Goal: Complete application form: Complete application form

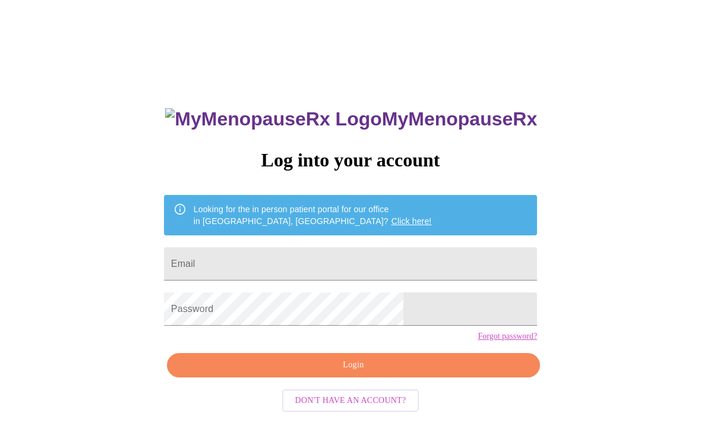
scroll to position [52, 0]
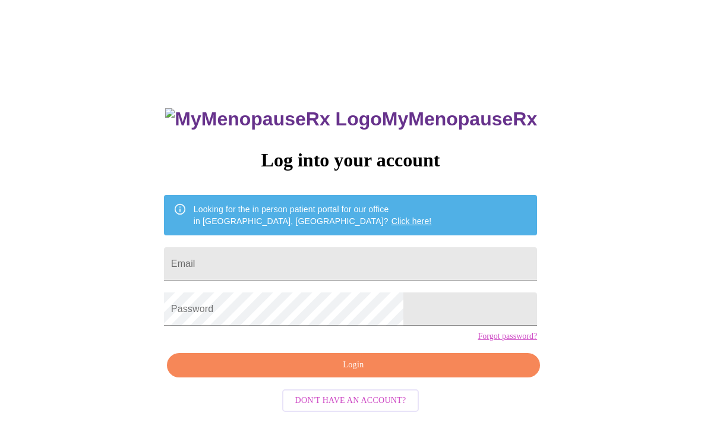
scroll to position [51, 0]
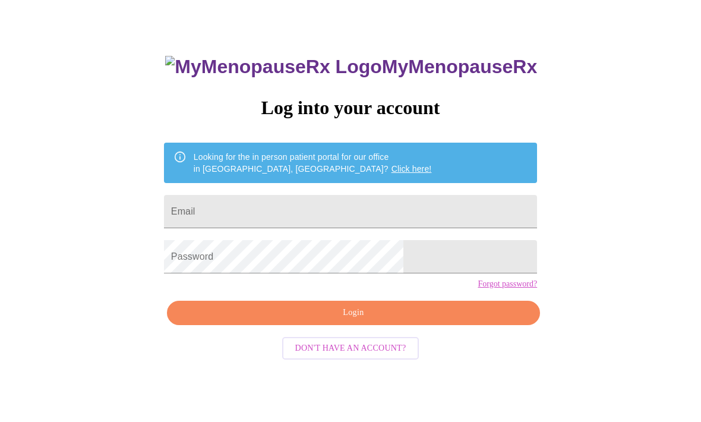
click at [394, 321] on span "Login" at bounding box center [354, 313] width 346 height 15
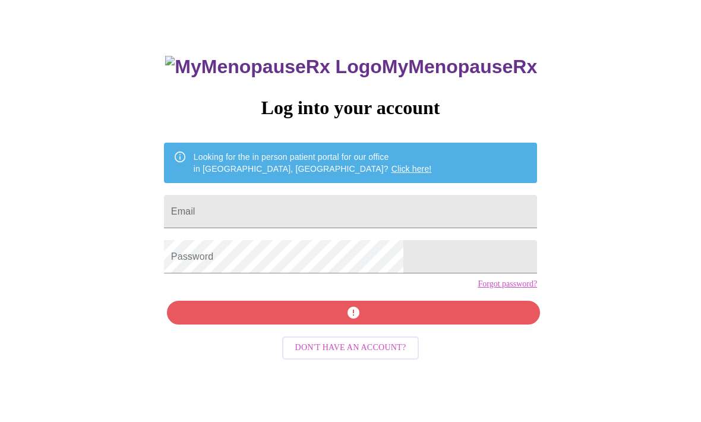
click at [374, 211] on input "Email" at bounding box center [350, 211] width 373 height 33
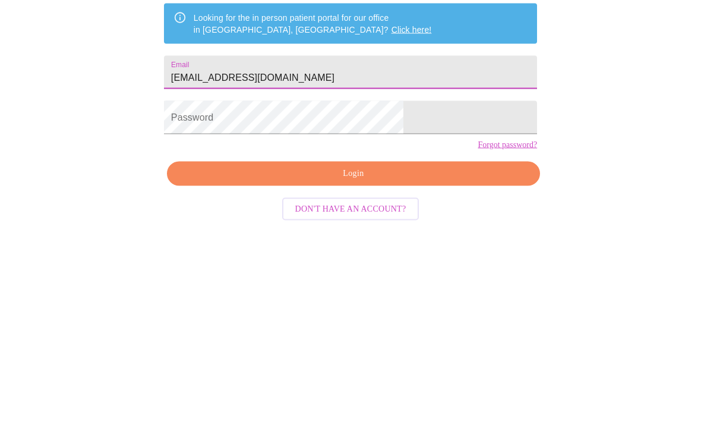
type input "[EMAIL_ADDRESS][DOMAIN_NAME]"
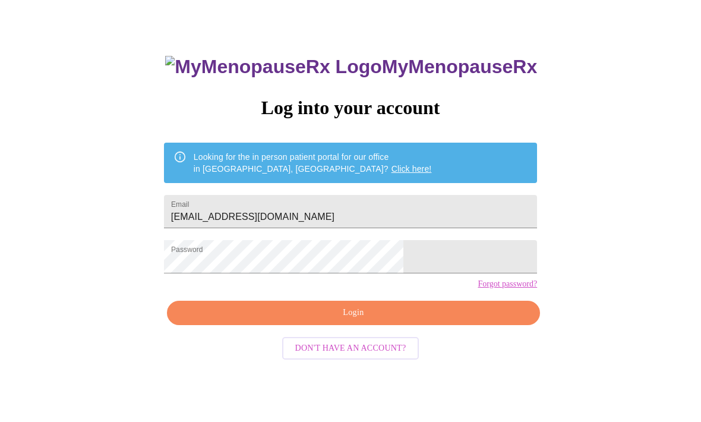
click at [419, 321] on span "Login" at bounding box center [354, 313] width 346 height 15
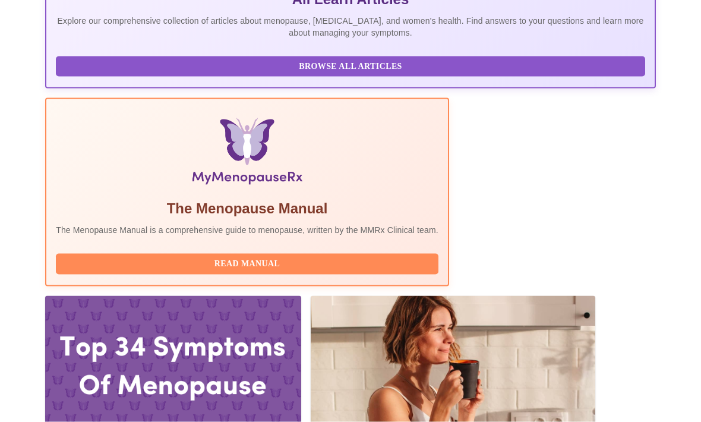
scroll to position [331, 0]
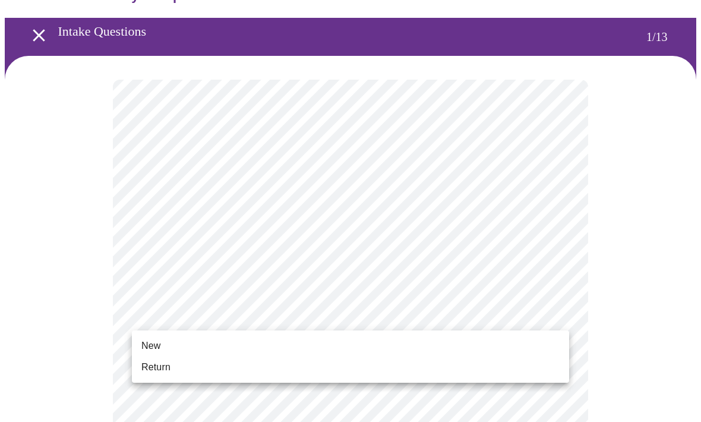
click at [172, 366] on li "Return" at bounding box center [350, 366] width 437 height 21
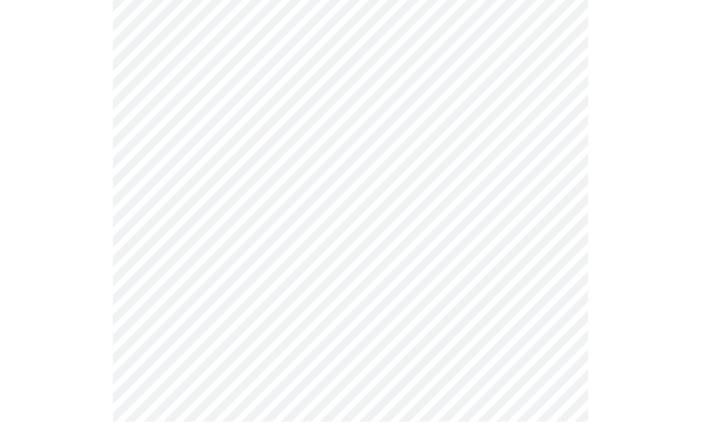
scroll to position [0, 0]
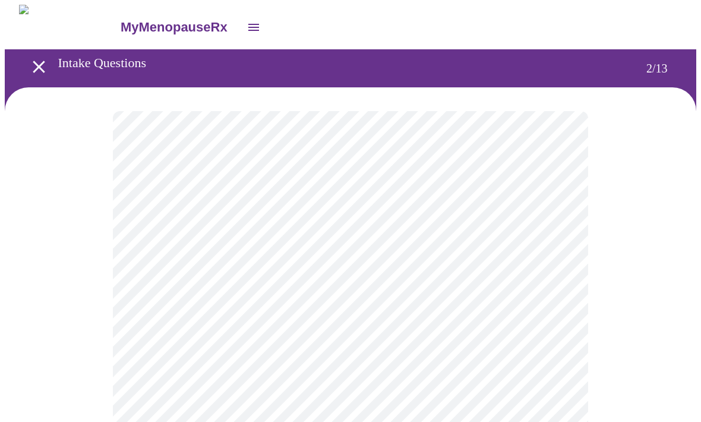
click at [548, 236] on body "MyMenopauseRx Intake Questions 2 / 13" at bounding box center [351, 361] width 692 height 712
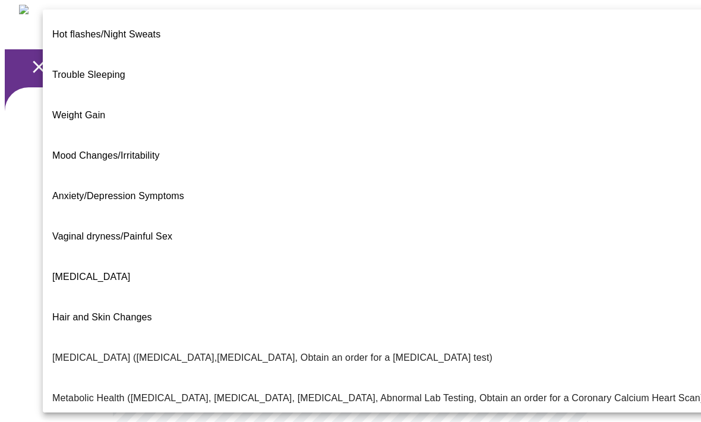
click at [83, 110] on span "Weight Gain" at bounding box center [78, 115] width 53 height 10
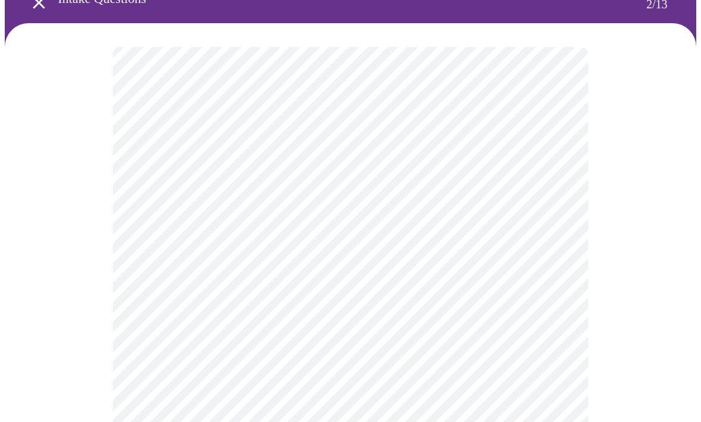
scroll to position [67, 0]
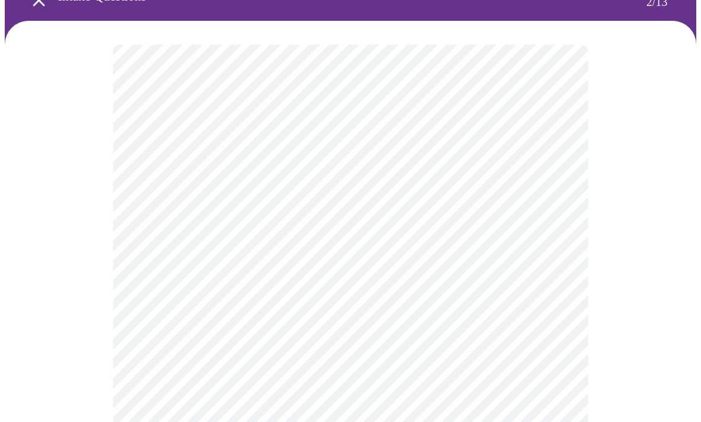
click at [552, 298] on body "MyMenopauseRx Intake Questions 2 / 13" at bounding box center [351, 291] width 692 height 706
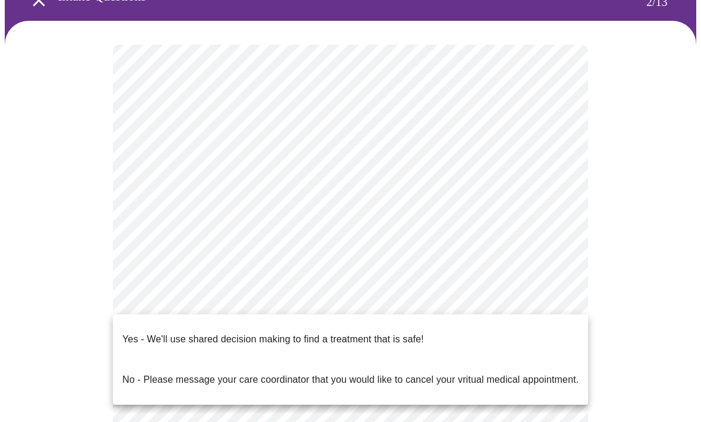
click at [414, 321] on li "Yes - We'll use shared decision making to find a treatment that is safe!" at bounding box center [350, 339] width 475 height 40
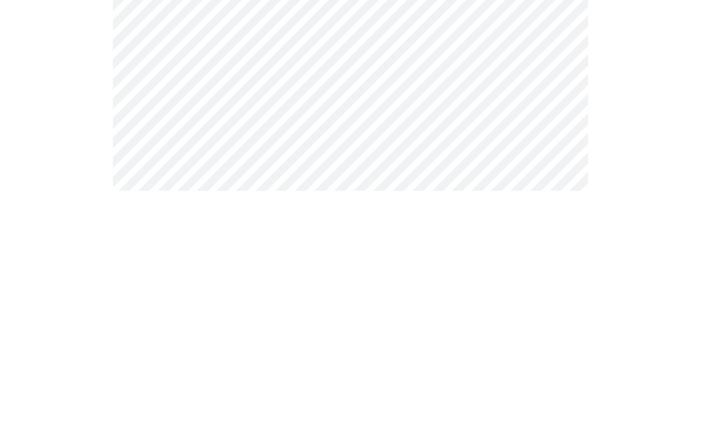
scroll to position [0, 0]
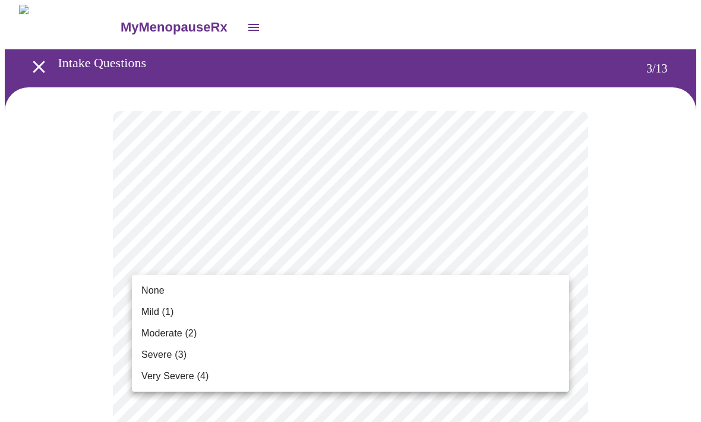
click at [150, 306] on span "Mild (1)" at bounding box center [157, 312] width 33 height 14
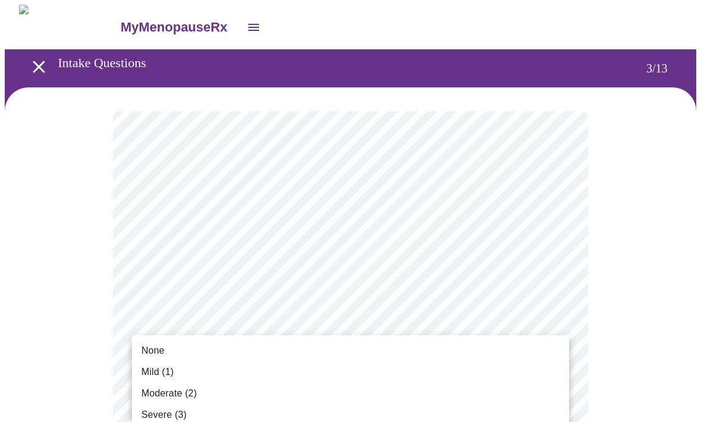
click at [147, 363] on li "Mild (1)" at bounding box center [350, 371] width 437 height 21
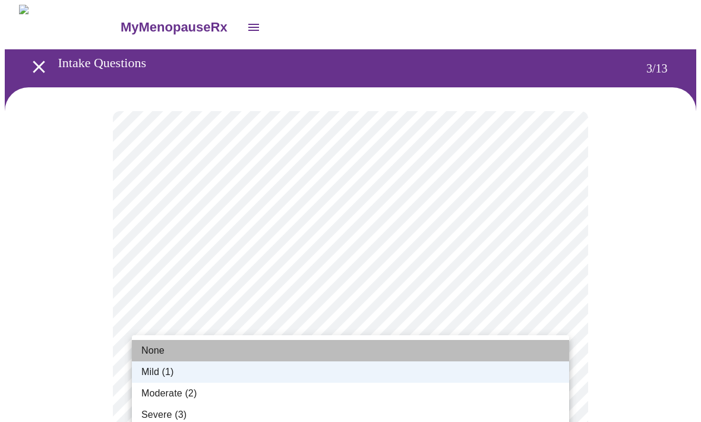
click at [151, 341] on li "None" at bounding box center [350, 350] width 437 height 21
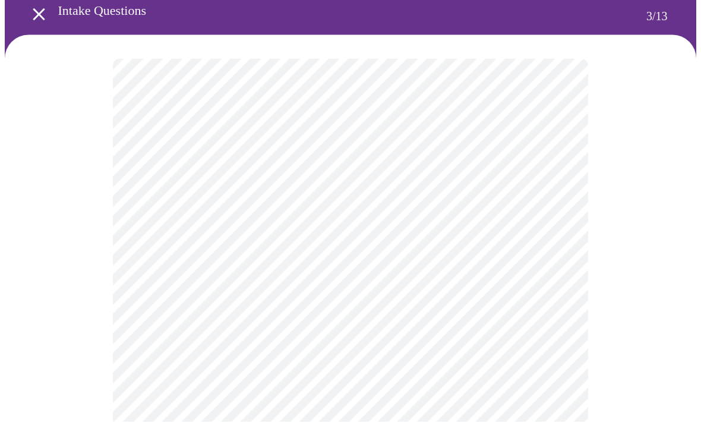
scroll to position [62, 0]
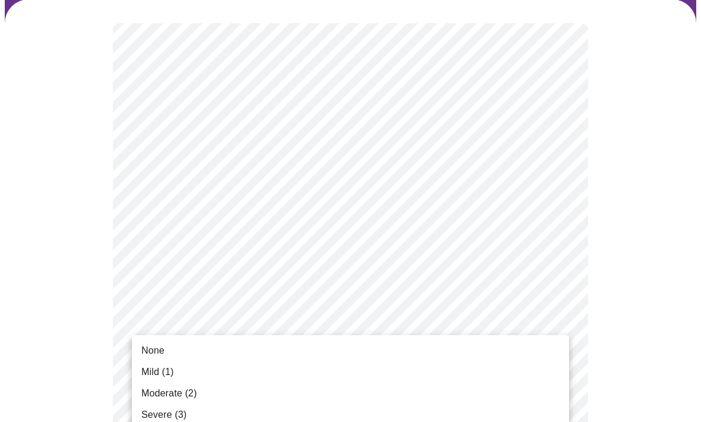
scroll to position [87, 0]
click at [157, 393] on span "Moderate (2)" at bounding box center [168, 393] width 55 height 14
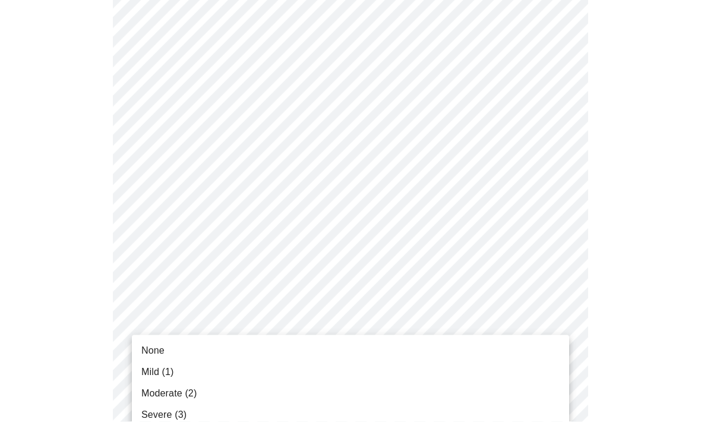
scroll to position [153, 0]
click at [154, 370] on span "Mild (1)" at bounding box center [157, 372] width 33 height 14
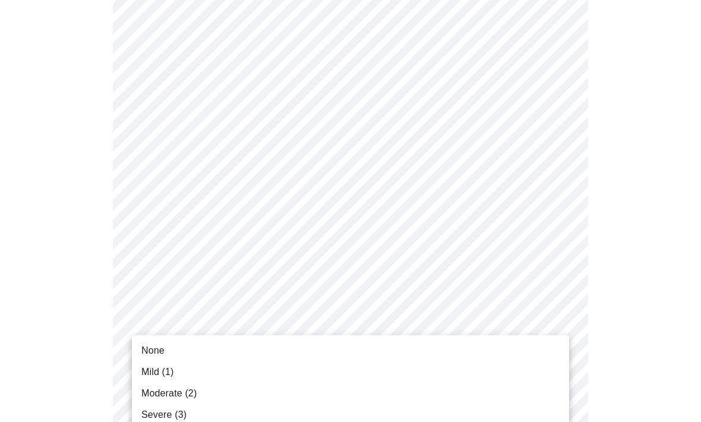
click at [155, 390] on span "Moderate (2)" at bounding box center [168, 393] width 55 height 14
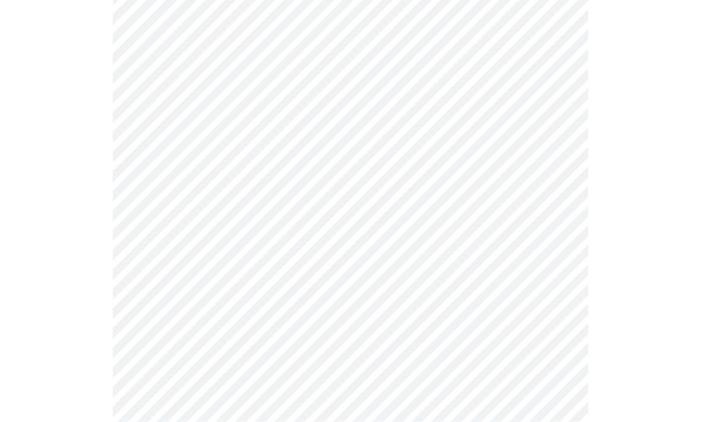
click at [553, 361] on body "MyMenopauseRx Intake Questions 3 / 13" at bounding box center [351, 420] width 692 height 1494
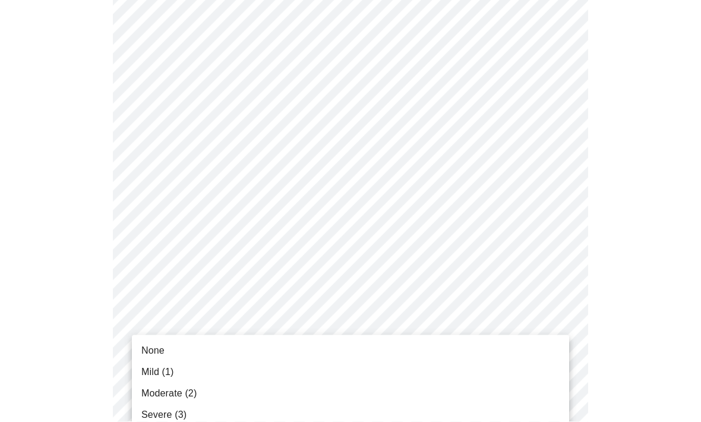
scroll to position [333, 0]
click at [152, 392] on span "Moderate (2)" at bounding box center [168, 393] width 55 height 14
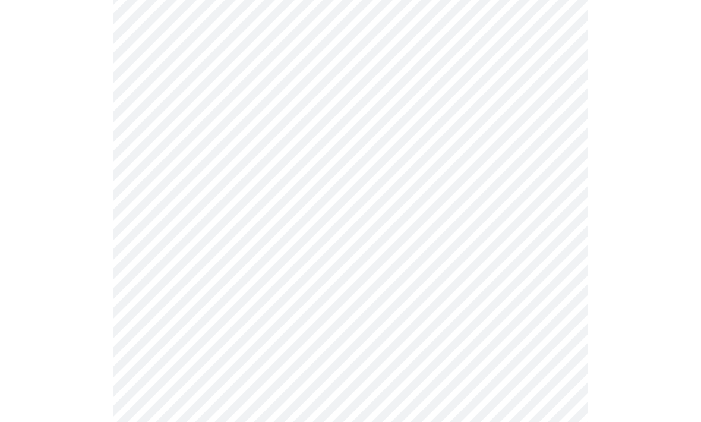
click at [547, 281] on body "MyMenopauseRx Intake Questions 3 / 13" at bounding box center [351, 411] width 692 height 1478
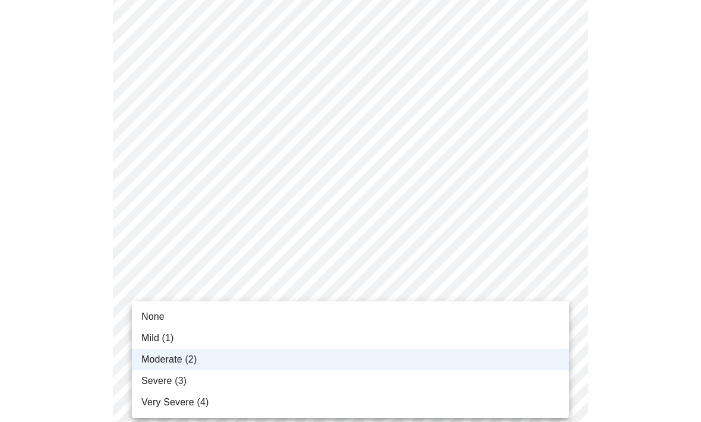
click at [150, 336] on span "Mild (1)" at bounding box center [157, 338] width 33 height 14
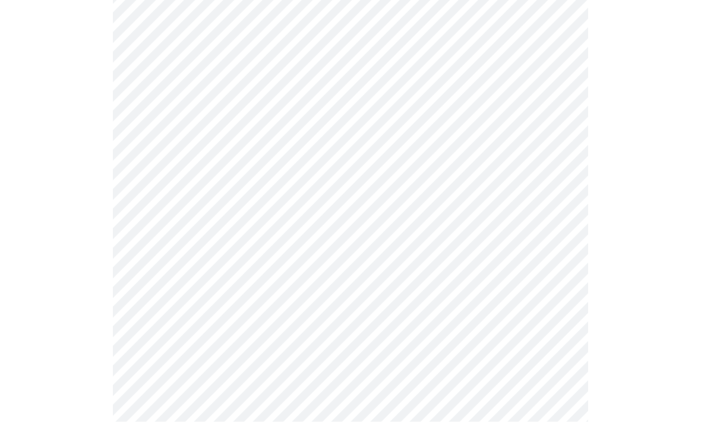
scroll to position [453, 0]
click at [556, 329] on body "MyMenopauseRx Intake Questions 3 / 13" at bounding box center [351, 291] width 692 height 1478
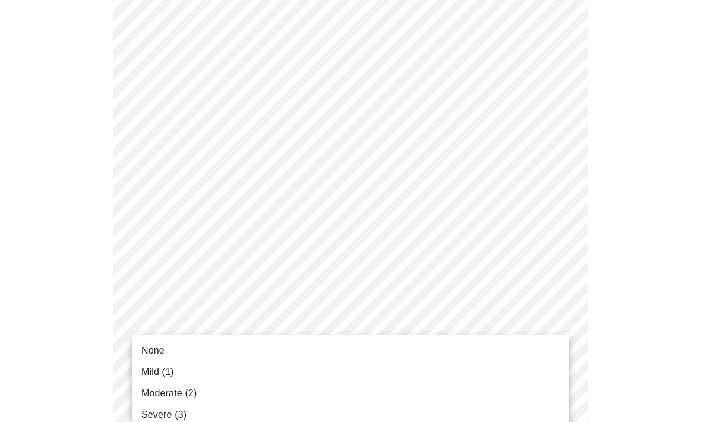
click at [152, 395] on span "Moderate (2)" at bounding box center [168, 393] width 55 height 14
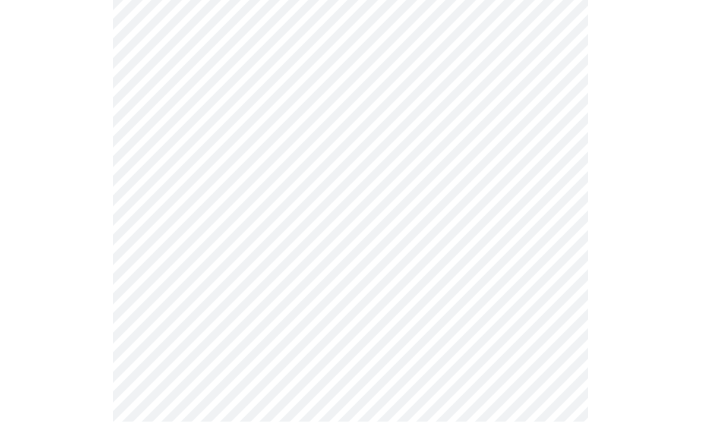
click at [554, 279] on body "MyMenopauseRx Intake Questions 3 / 13" at bounding box center [351, 134] width 692 height 1462
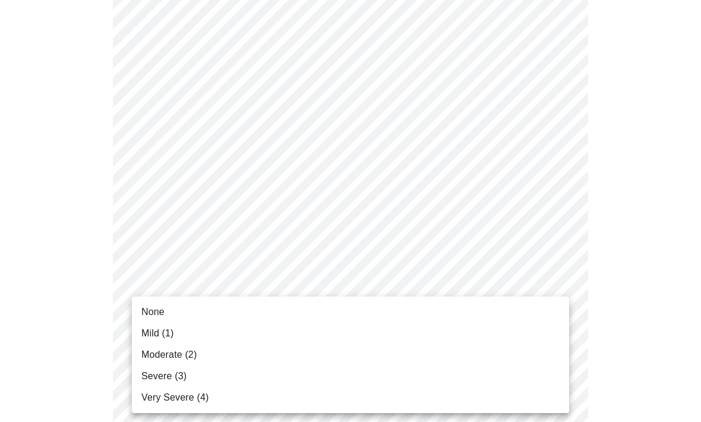
click at [143, 331] on span "Mild (1)" at bounding box center [157, 333] width 33 height 14
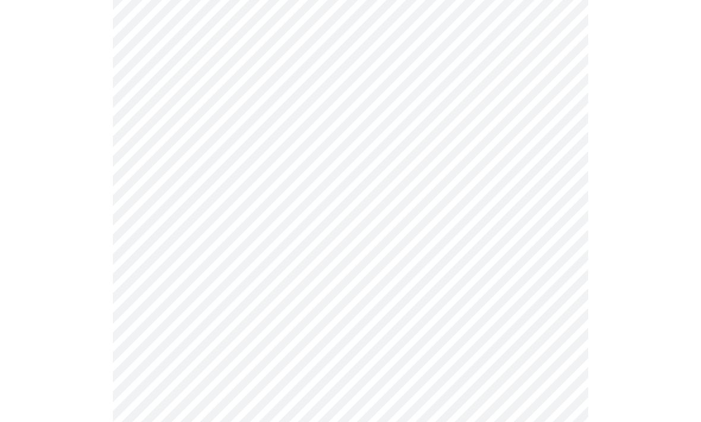
scroll to position [636, 0]
click at [548, 350] on body "MyMenopauseRx Intake Questions 3 / 13" at bounding box center [351, 90] width 692 height 1445
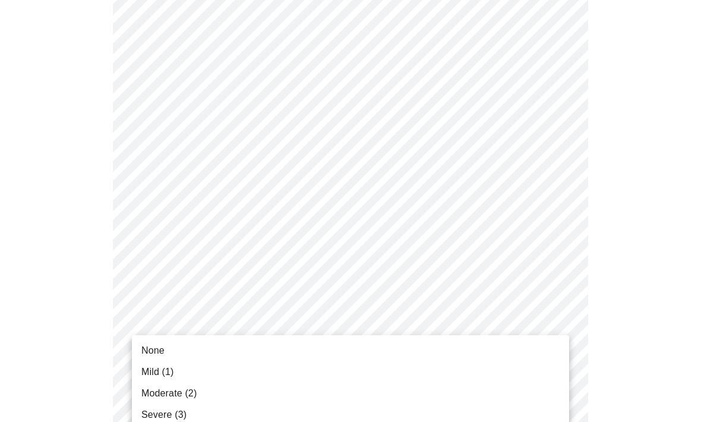
click at [151, 392] on span "Moderate (2)" at bounding box center [168, 393] width 55 height 14
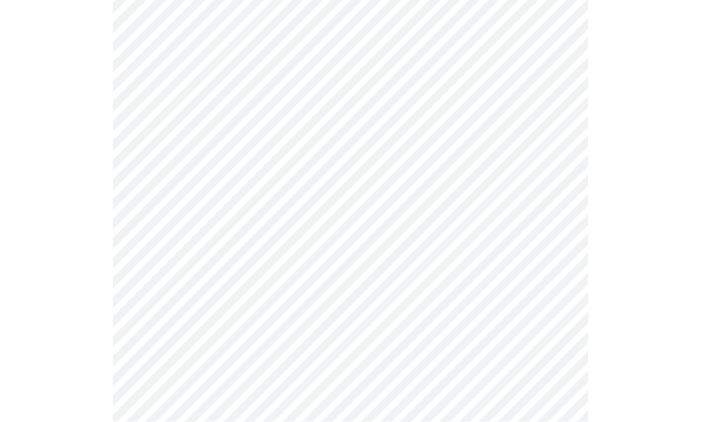
click at [548, 362] on body "MyMenopauseRx Intake Questions 3 / 13" at bounding box center [351, 22] width 692 height 1429
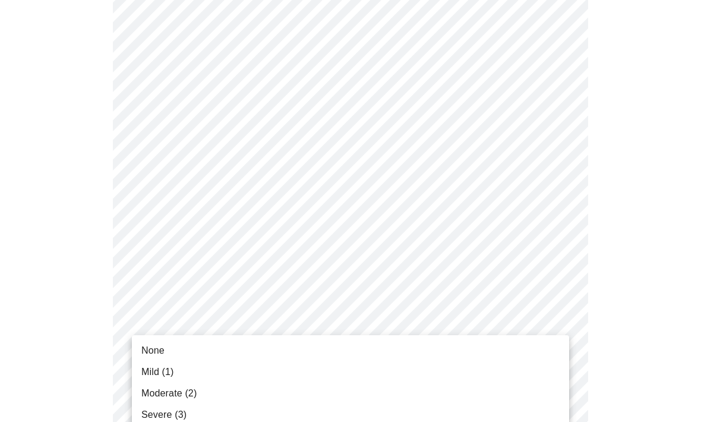
click at [145, 392] on span "Moderate (2)" at bounding box center [168, 393] width 55 height 14
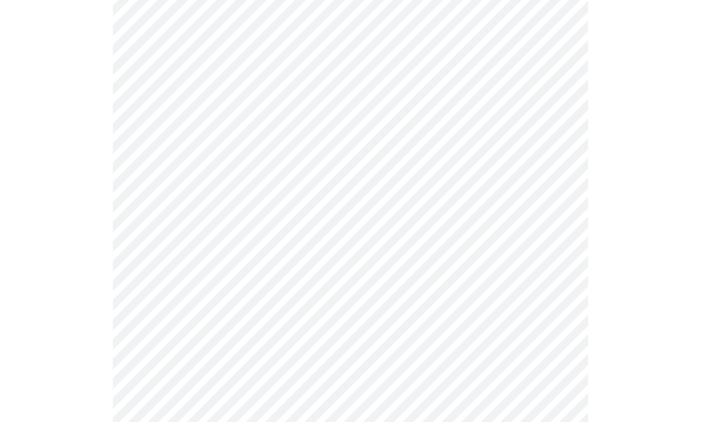
scroll to position [756, 0]
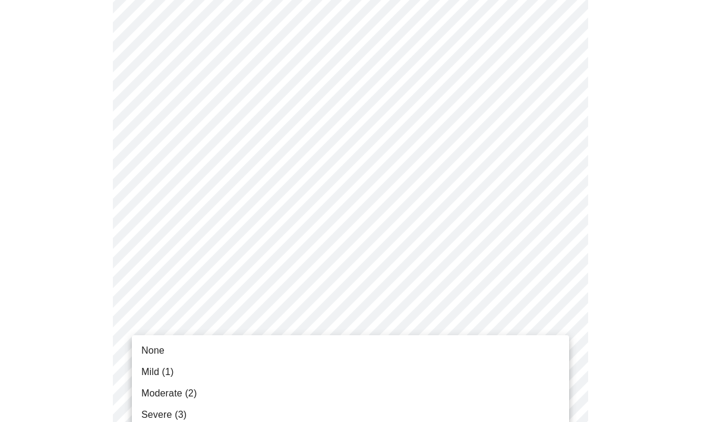
click at [153, 393] on span "Moderate (2)" at bounding box center [168, 393] width 55 height 14
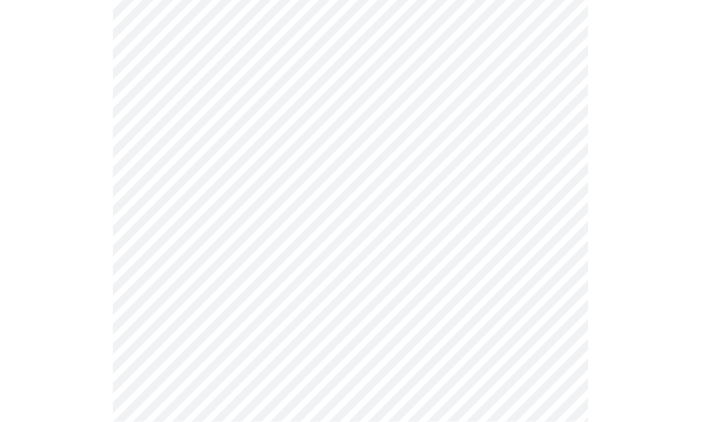
scroll to position [380, 0]
click at [540, 289] on body "MyMenopauseRx Intake Questions 4 / 13" at bounding box center [351, 186] width 692 height 1122
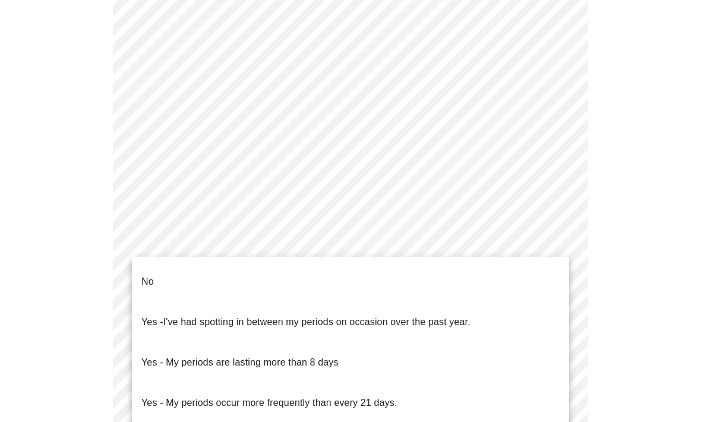
click at [152, 280] on span "No" at bounding box center [147, 281] width 12 height 33
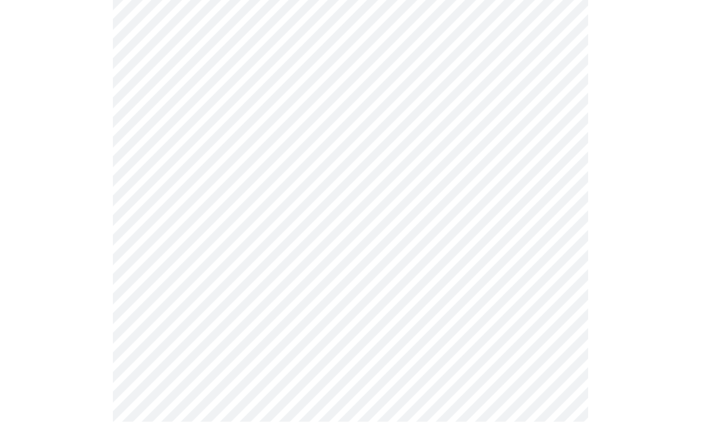
scroll to position [412, 0]
click at [560, 354] on body "MyMenopauseRx Intake Questions 4 / 13" at bounding box center [351, 150] width 692 height 1115
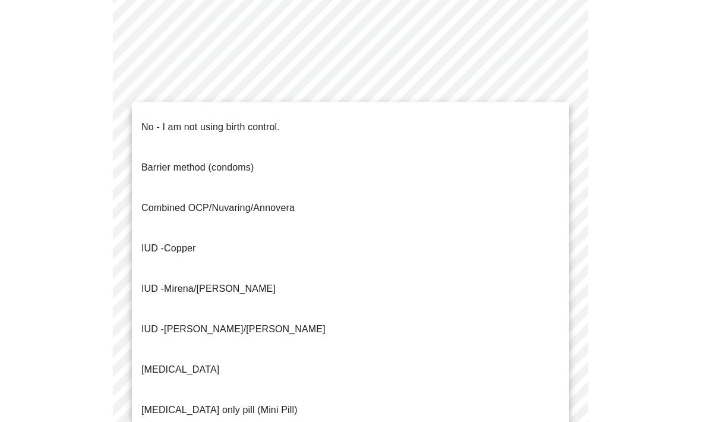
click at [257, 120] on p "No - I am not using birth control." at bounding box center [210, 127] width 138 height 14
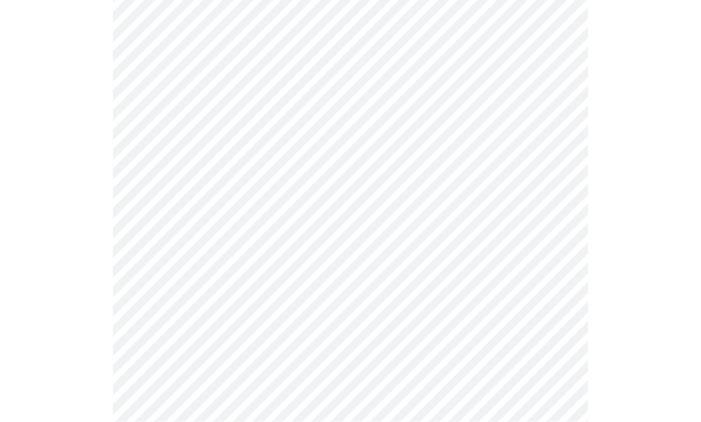
scroll to position [468, 0]
click at [555, 379] on body "MyMenopauseRx Intake Questions 4 / 13" at bounding box center [351, 91] width 692 height 1109
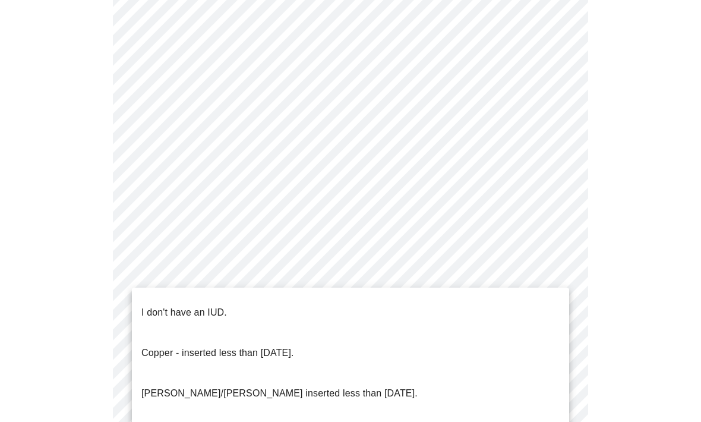
click at [169, 305] on p "I don't have an IUD." at bounding box center [184, 312] width 86 height 14
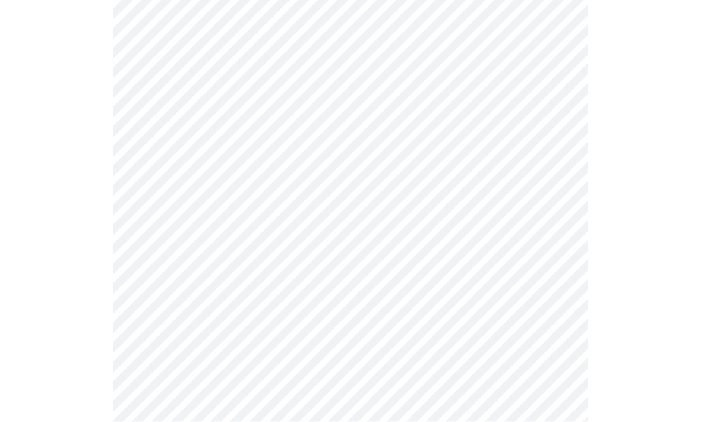
click at [557, 386] on body "MyMenopauseRx Intake Questions 4 / 13" at bounding box center [351, 3] width 692 height 1102
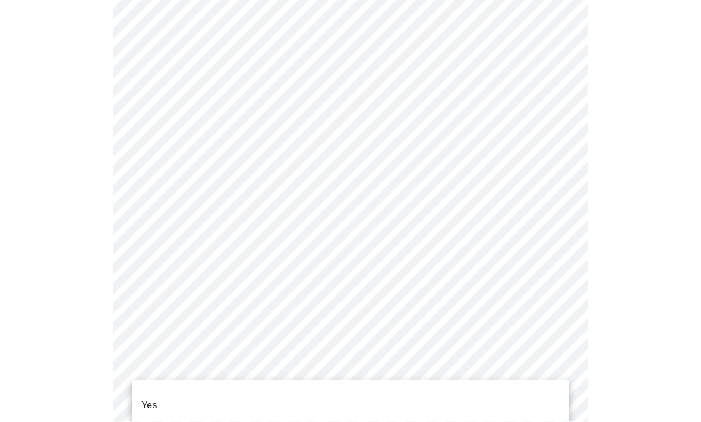
scroll to position [554, 0]
click at [144, 386] on li "Yes" at bounding box center [350, 405] width 437 height 40
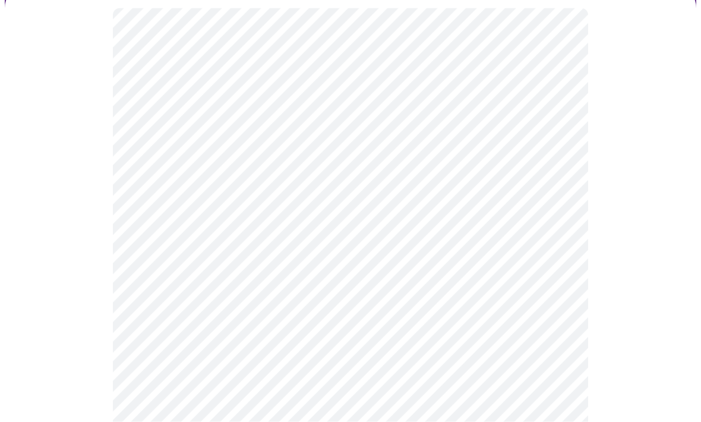
scroll to position [108, 0]
click at [548, 301] on body "MyMenopauseRx Intake Questions 5 / 13" at bounding box center [351, 336] width 692 height 878
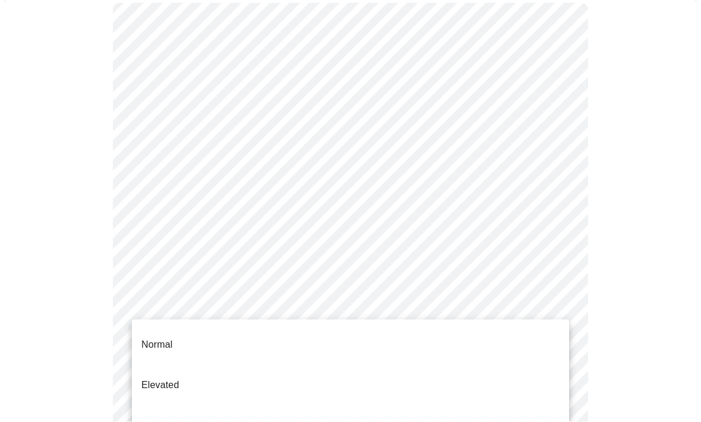
scroll to position [109, 0]
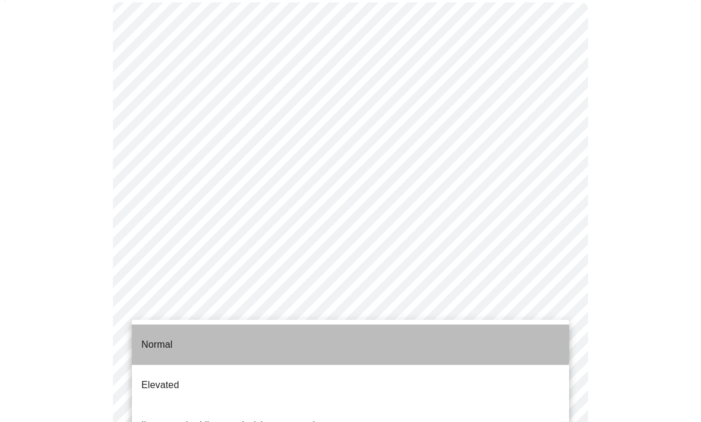
click at [185, 331] on li "Normal" at bounding box center [350, 344] width 437 height 40
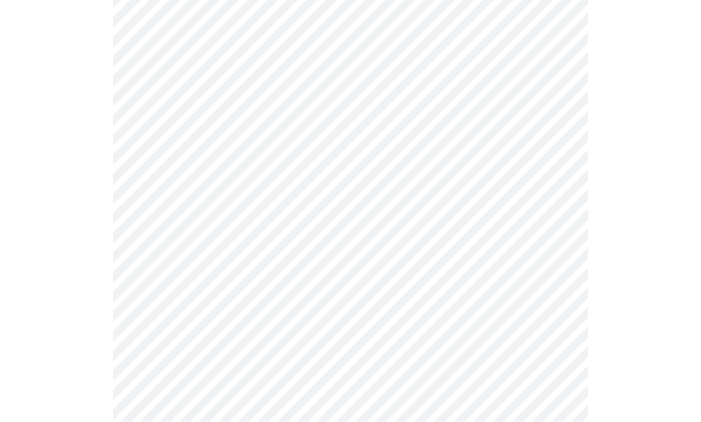
scroll to position [2977, 0]
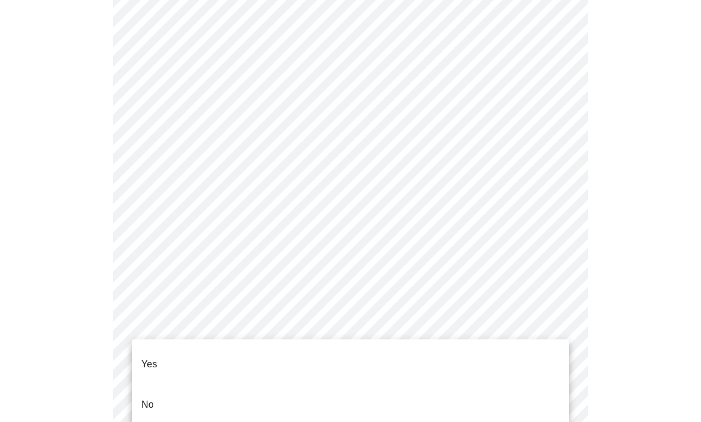
click at [162, 388] on li "No" at bounding box center [350, 404] width 437 height 40
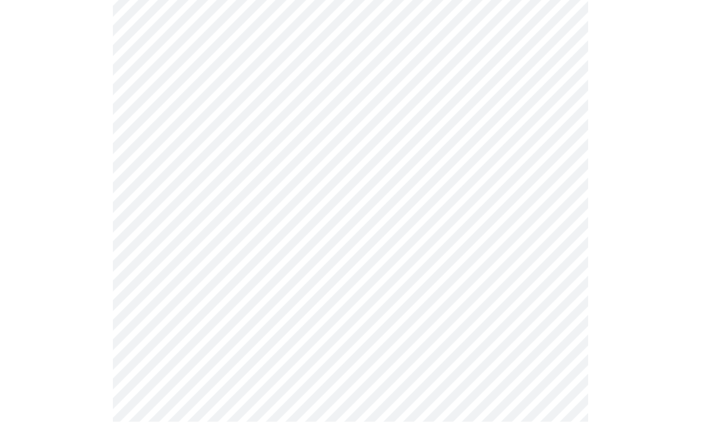
scroll to position [674, 0]
